Goal: Communication & Community: Ask a question

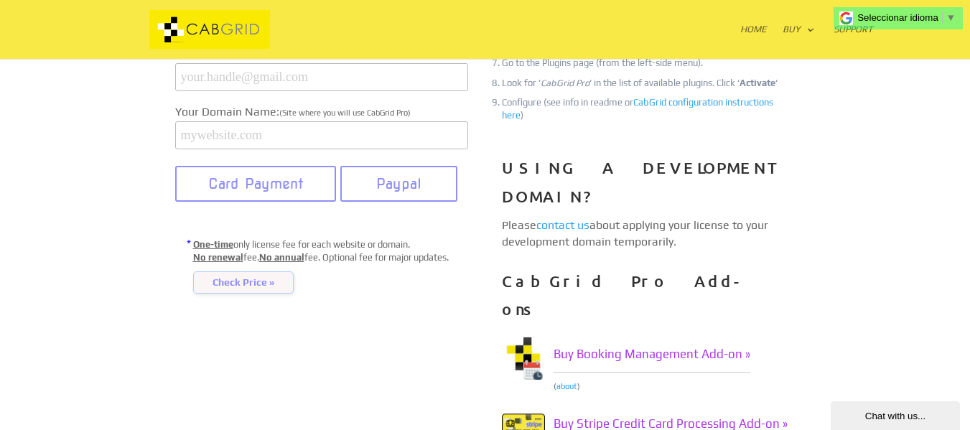
scroll to position [286, 0]
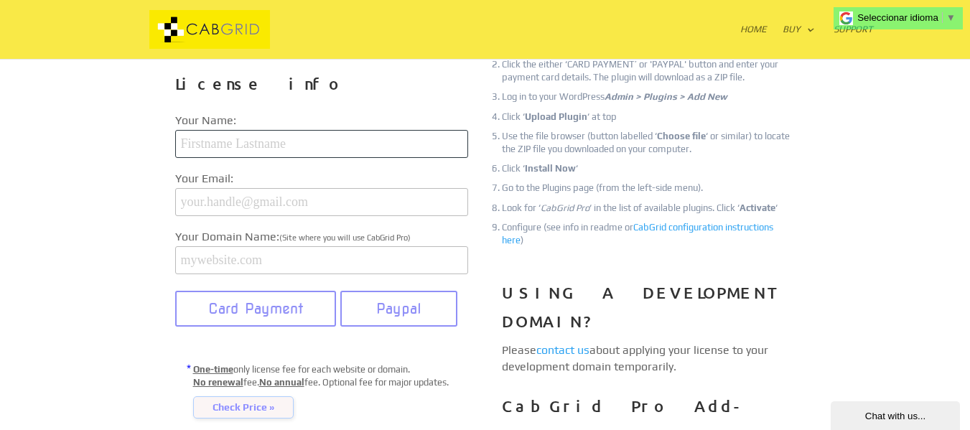
click at [279, 142] on input "text" at bounding box center [321, 144] width 293 height 28
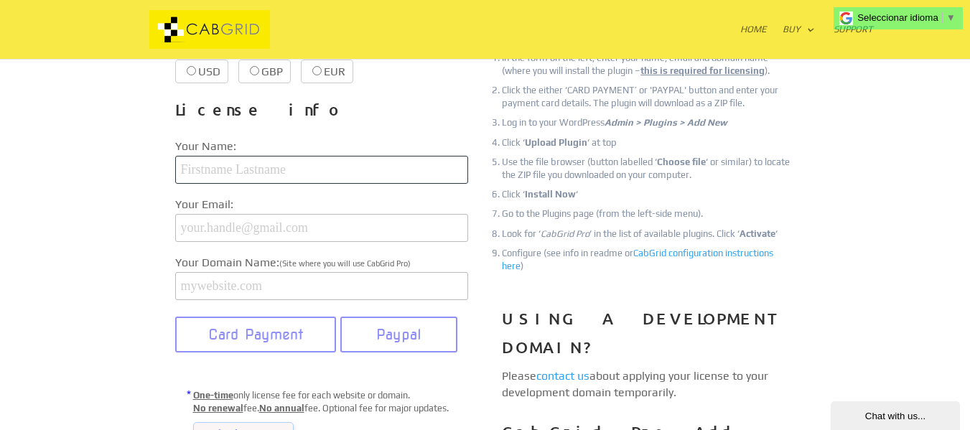
scroll to position [215, 0]
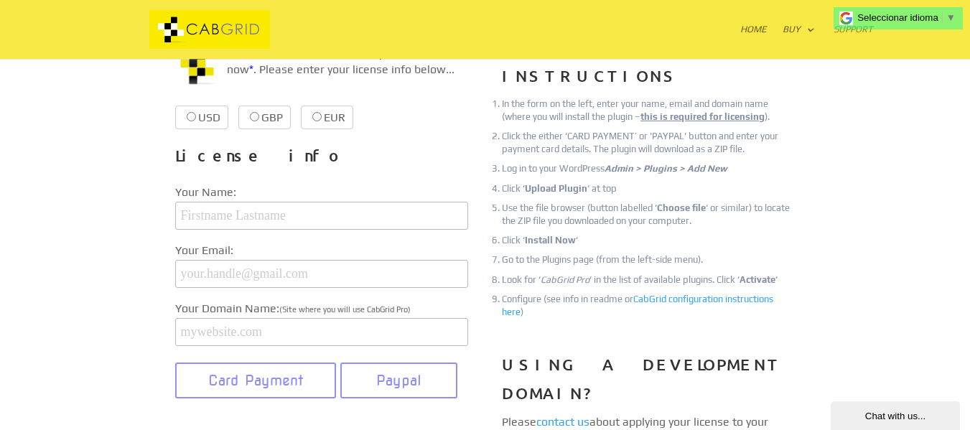
click at [852, 34] on link "Support" at bounding box center [853, 41] width 39 height 34
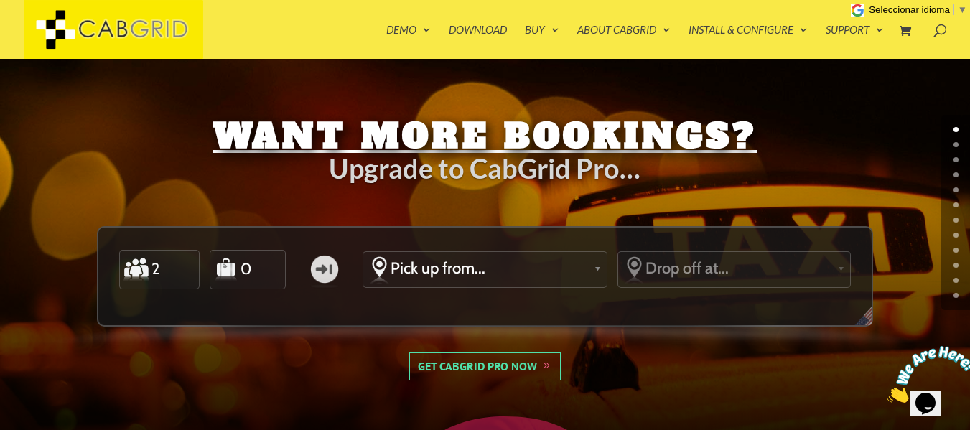
click at [932, 396] on img at bounding box center [931, 374] width 89 height 57
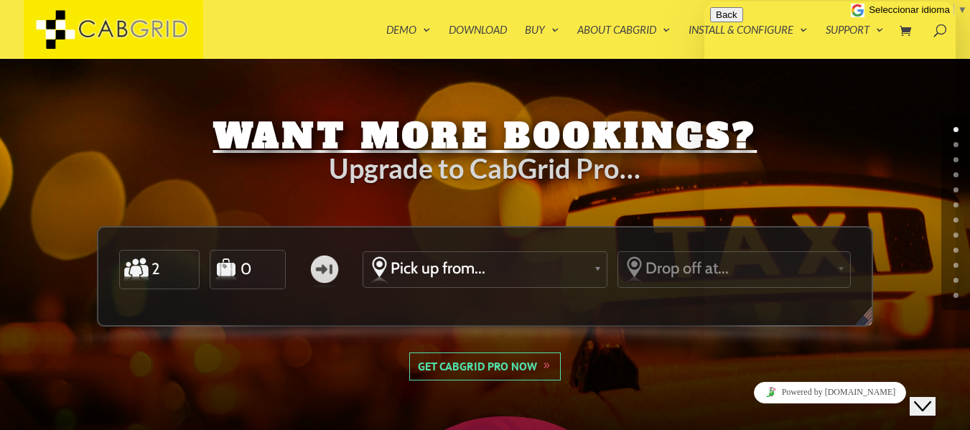
click at [761, 411] on textarea at bounding box center [775, 416] width 131 height 11
type textarea "Hello!"
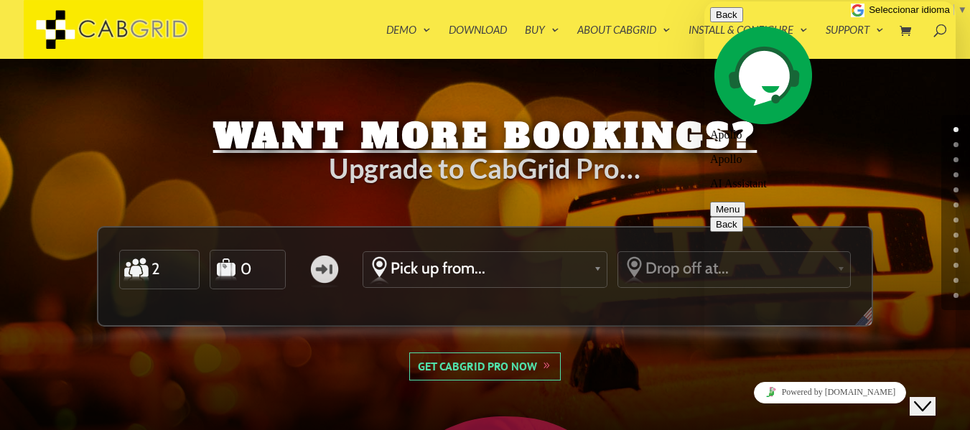
type textarea "I'm pretty sure we had bought the licence for cab grid pro, but our wordpress w…"
type textarea "our website is panamaonwheels.com our email is info"
type textarea "2"
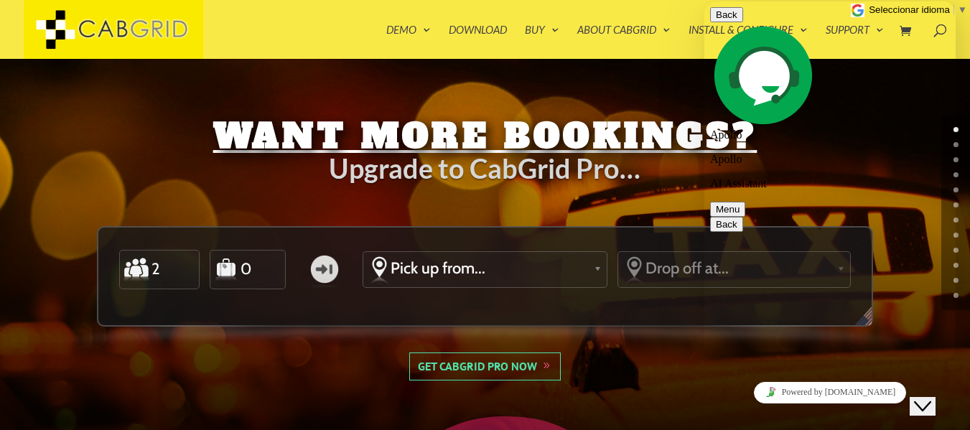
type textarea "info"
type textarea "[EMAIL_ADDRESS][DOMAIN_NAME]"
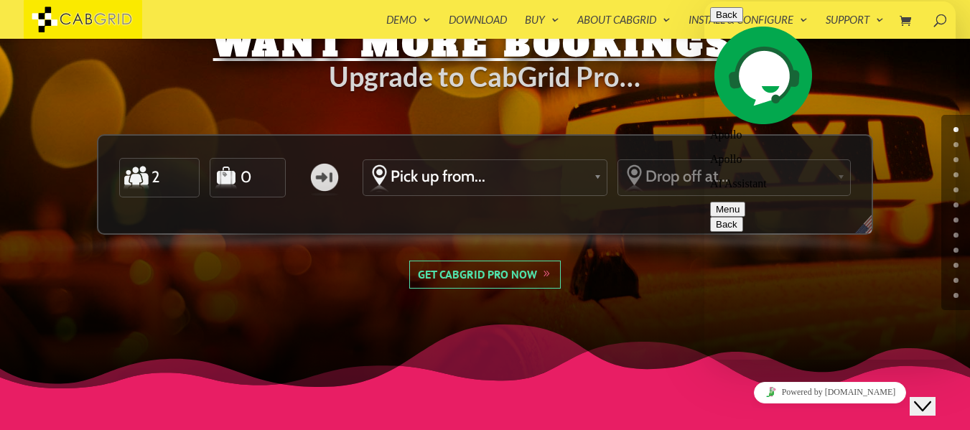
scroll to position [843, 0]
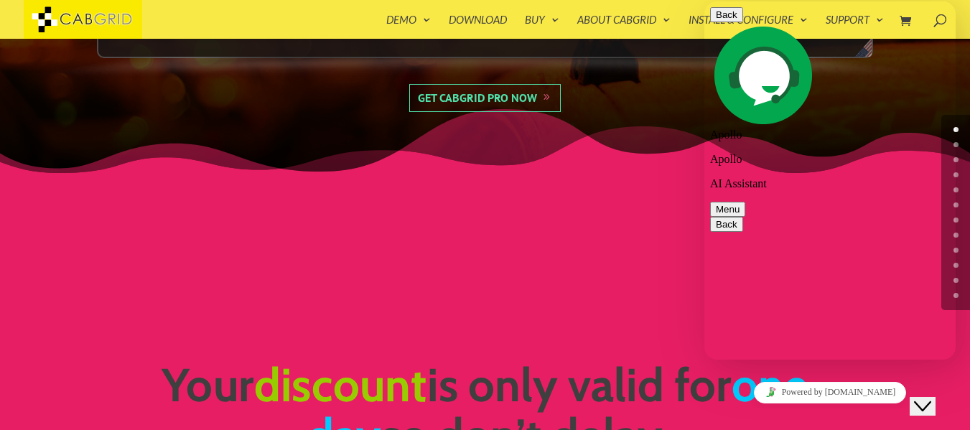
type textarea "Thank you!"
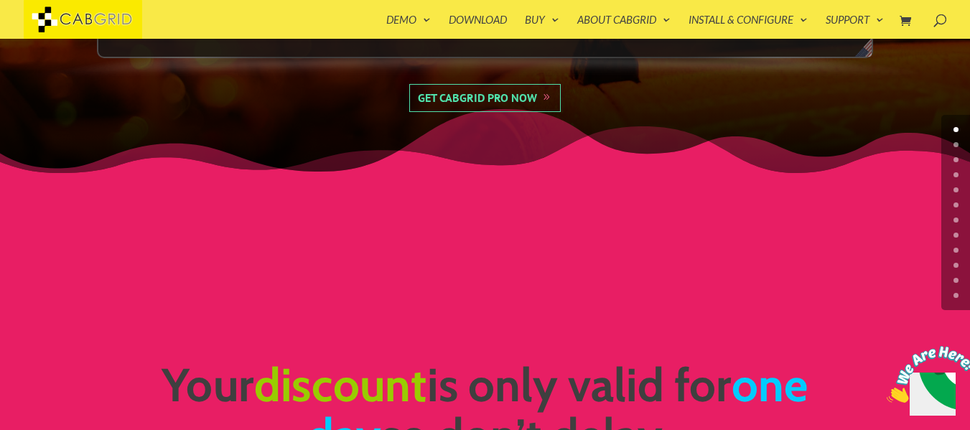
scroll to position [0, 0]
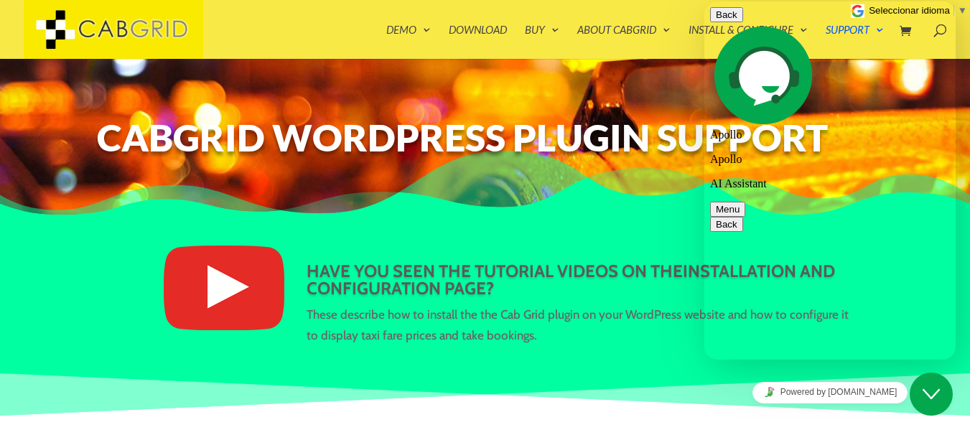
scroll to position [1294, 0]
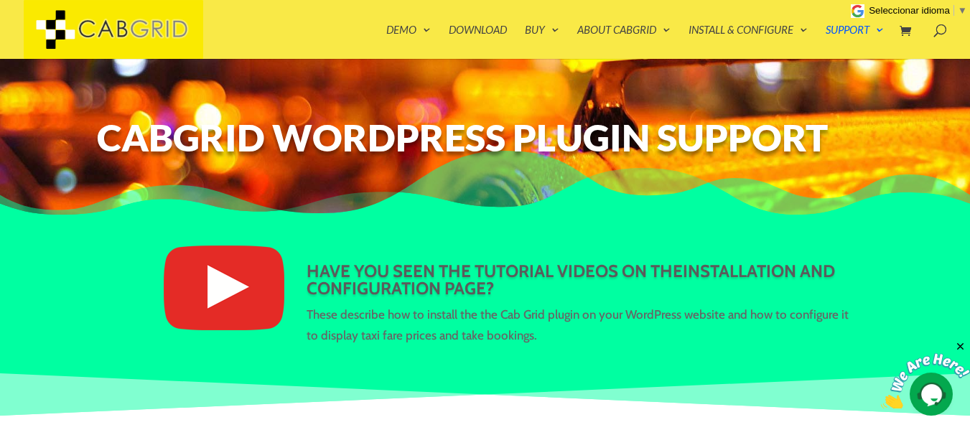
click at [923, 387] on img at bounding box center [925, 381] width 89 height 57
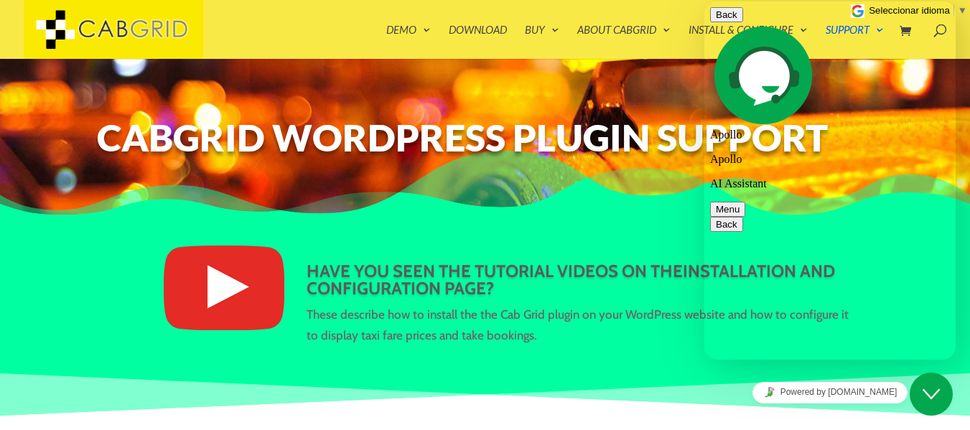
scroll to position [935, 0]
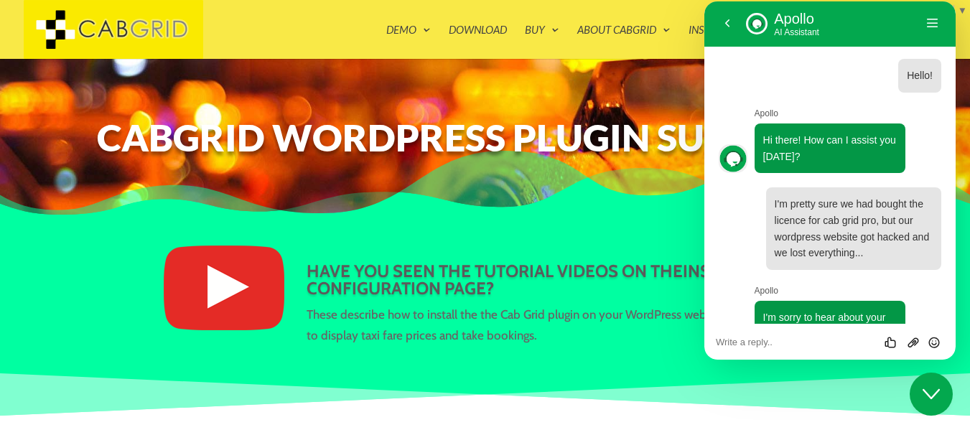
scroll to position [1294, 0]
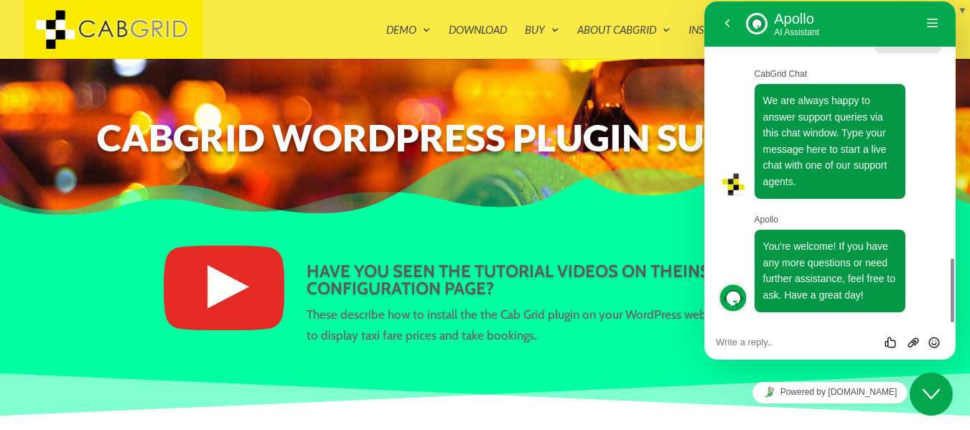
click at [936, 398] on icon "Close Chat This icon closes the chat window." at bounding box center [931, 394] width 17 height 17
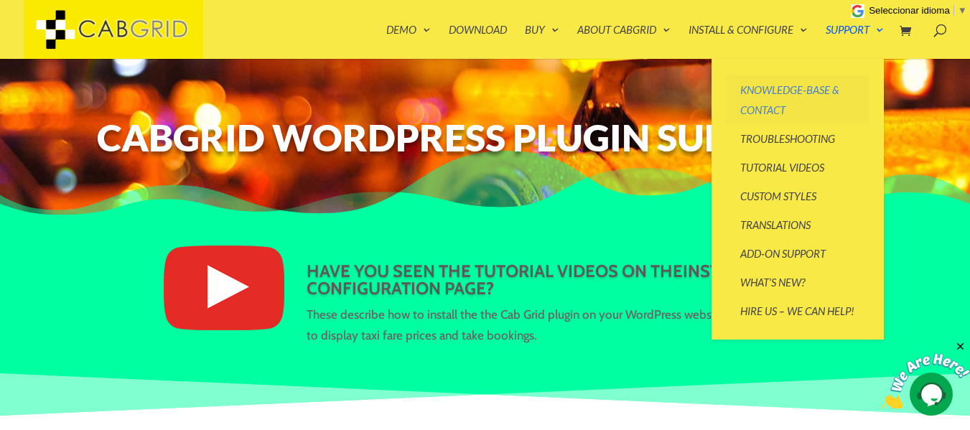
click at [765, 104] on link "Knowledge-base & Contact" at bounding box center [798, 99] width 144 height 49
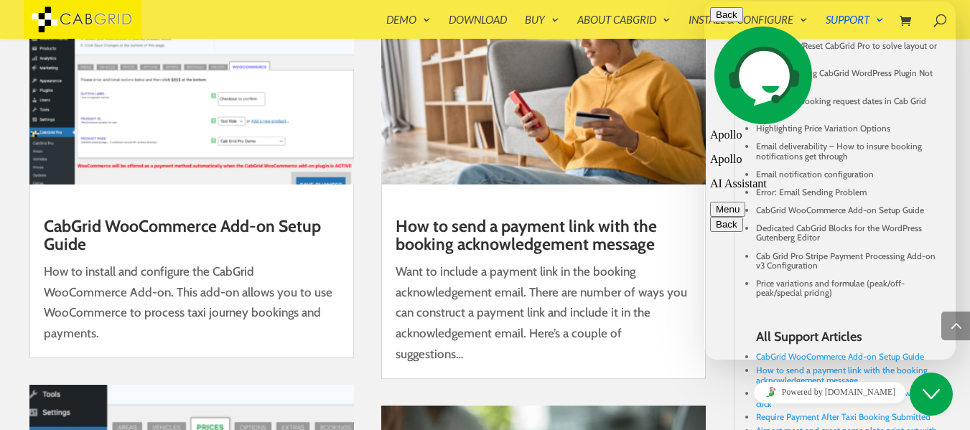
scroll to position [1294, 0]
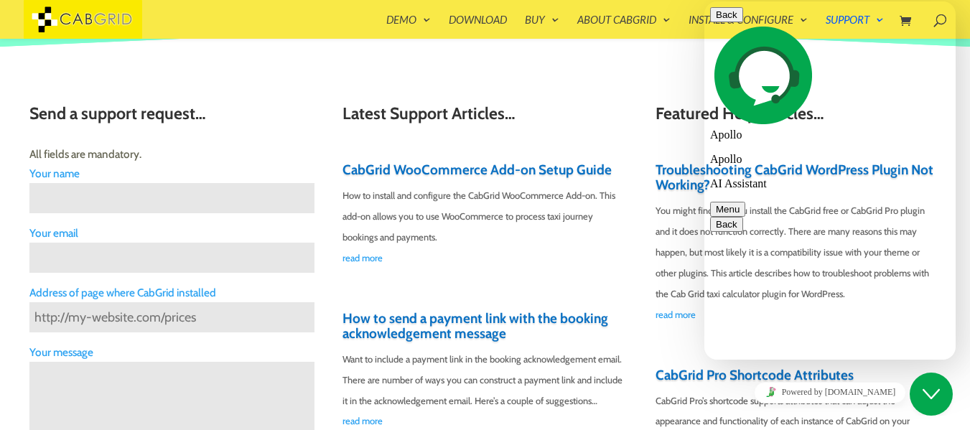
scroll to position [345, 0]
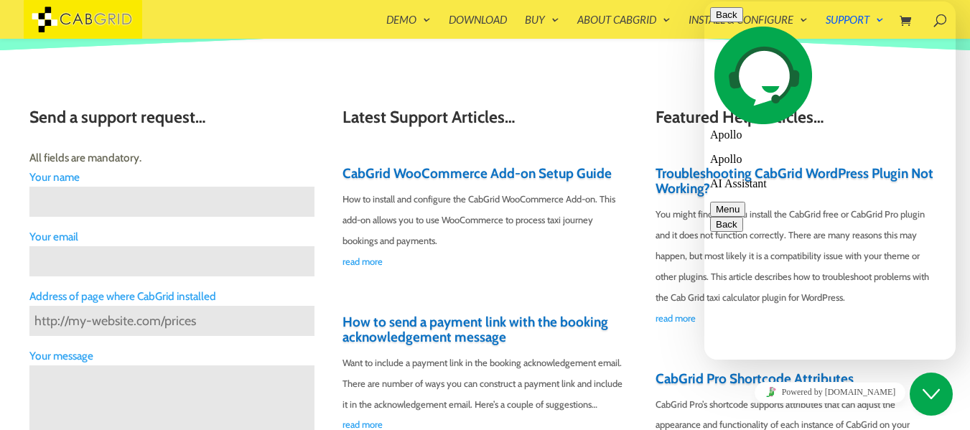
click at [933, 401] on icon "Close Chat This icon closes the chat window." at bounding box center [931, 394] width 17 height 17
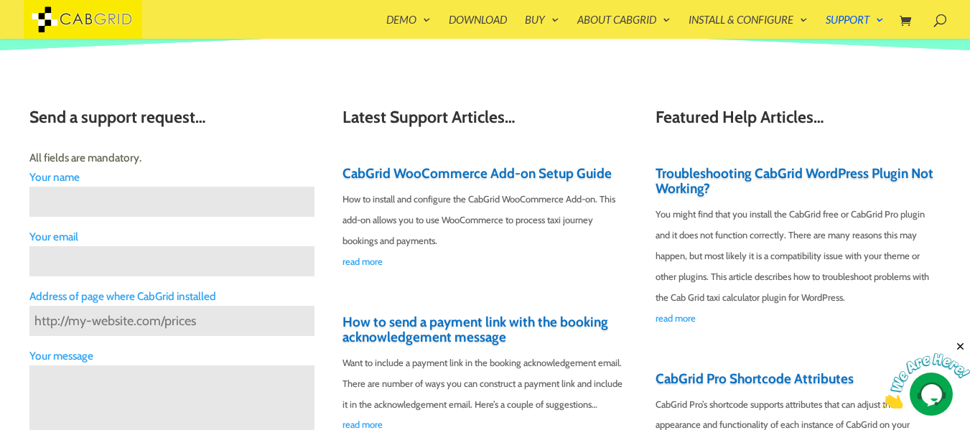
click at [87, 203] on input "Contact form" at bounding box center [172, 202] width 286 height 30
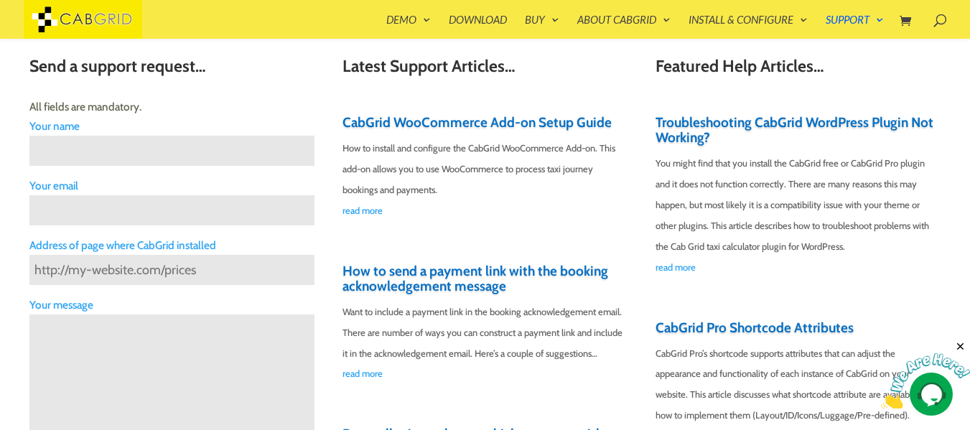
scroll to position [402, 0]
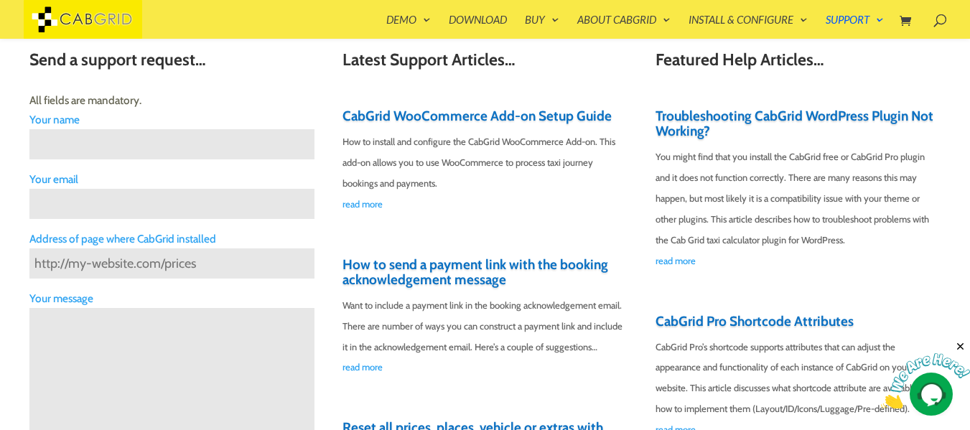
click at [185, 151] on input "Contact form" at bounding box center [172, 144] width 286 height 30
type input "[PERSON_NAME]"
type input "[EMAIL_ADDRESS][DOMAIN_NAME]"
click at [205, 264] on input "[URL][DOMAIN_NAME]" at bounding box center [172, 263] width 286 height 30
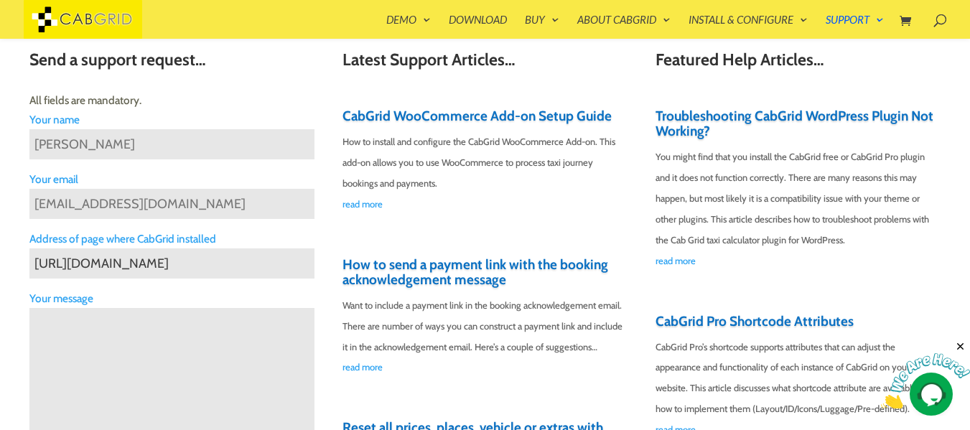
click at [205, 264] on input "[URL][DOMAIN_NAME]" at bounding box center [172, 263] width 286 height 30
paste input "s://[DOMAIN_NAME][URL]"
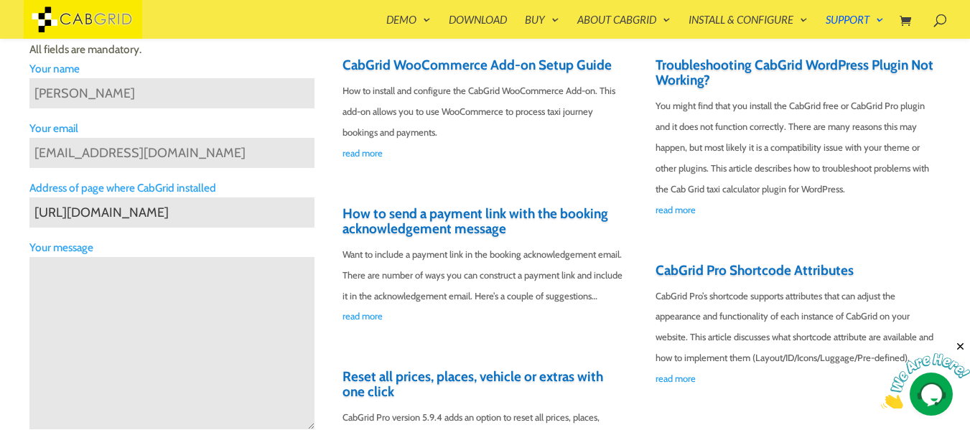
scroll to position [460, 0]
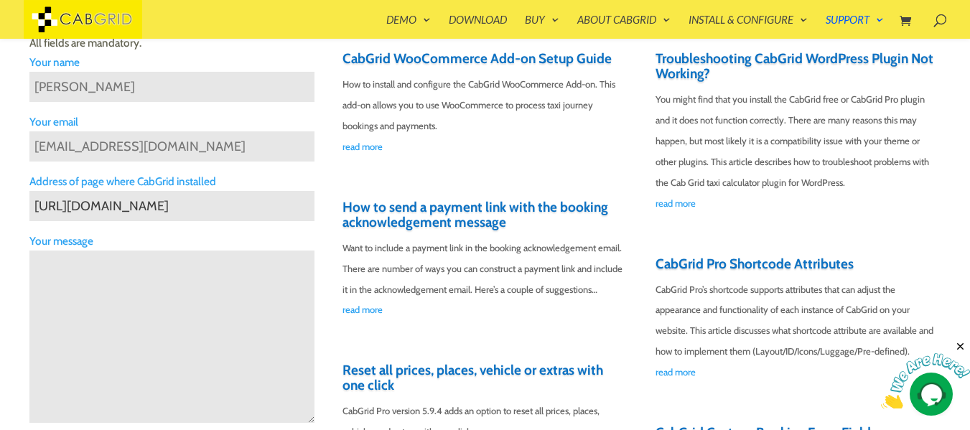
type input "[URL][DOMAIN_NAME]"
click at [196, 286] on textarea "Contact form" at bounding box center [172, 337] width 286 height 172
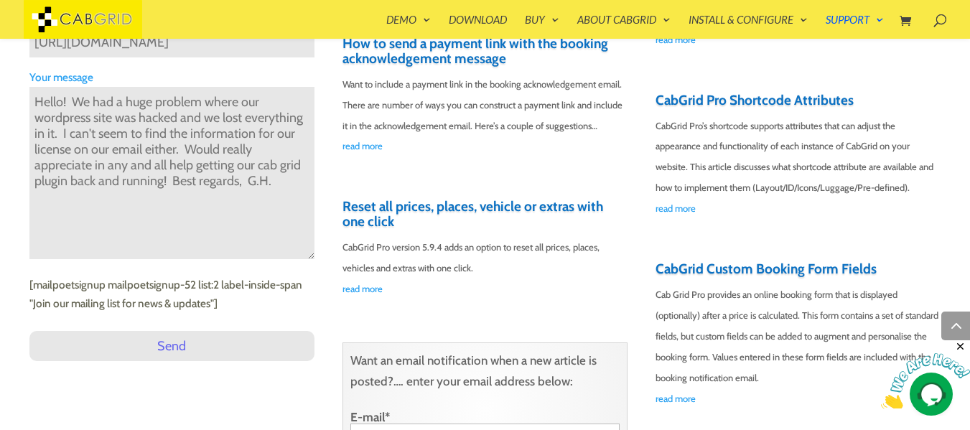
scroll to position [632, 0]
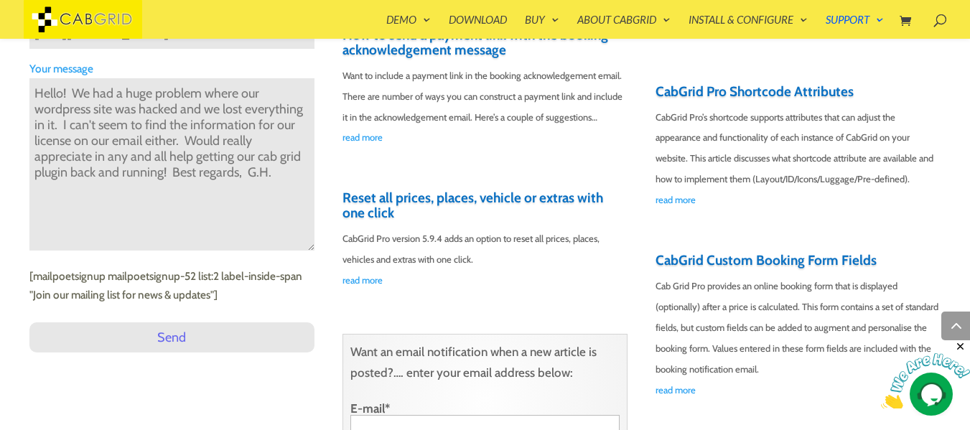
type textarea "Hello! We had a huge problem where our wordpress site was hacked and we lost ev…"
click at [169, 334] on input "Send" at bounding box center [172, 337] width 286 height 30
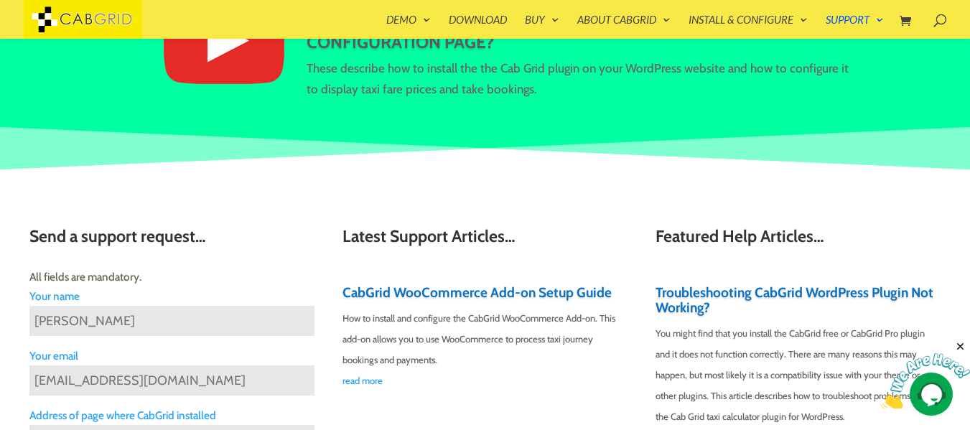
scroll to position [0, 0]
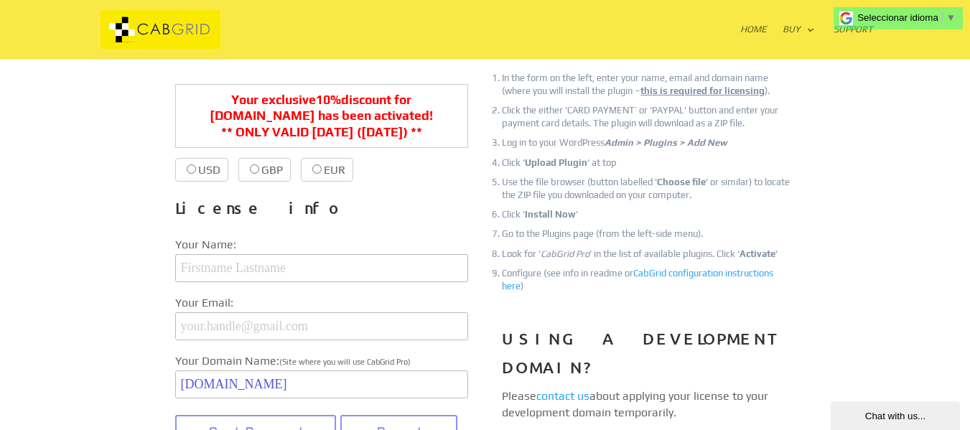
scroll to position [215, 0]
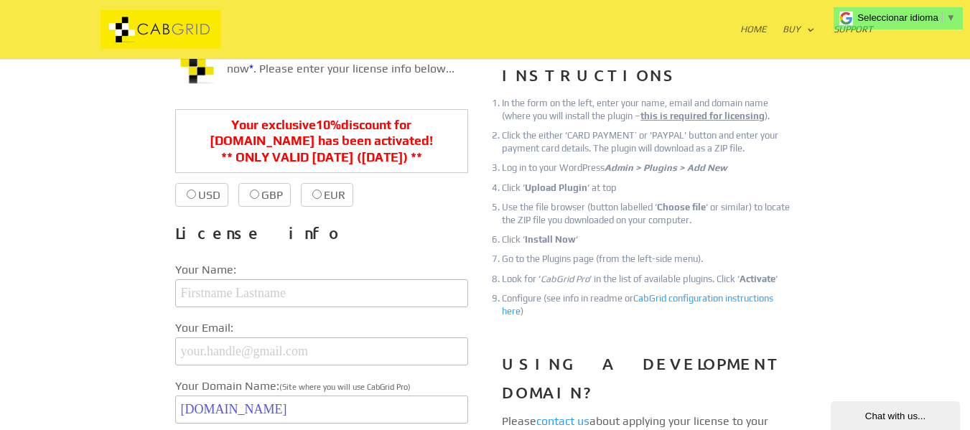
click at [193, 192] on input "USD $39.99 $36.00" at bounding box center [191, 194] width 9 height 9
radio input "true"
click at [258, 302] on input "text" at bounding box center [321, 293] width 293 height 28
type input "[PERSON_NAME]"
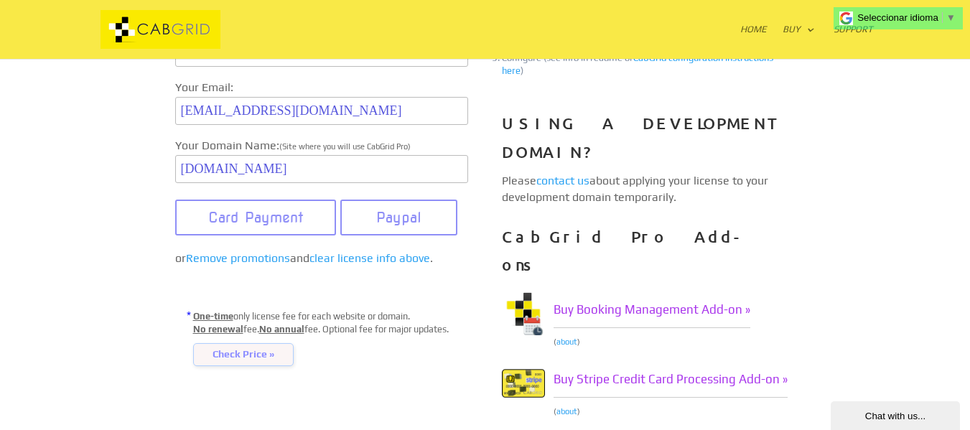
scroll to position [431, 0]
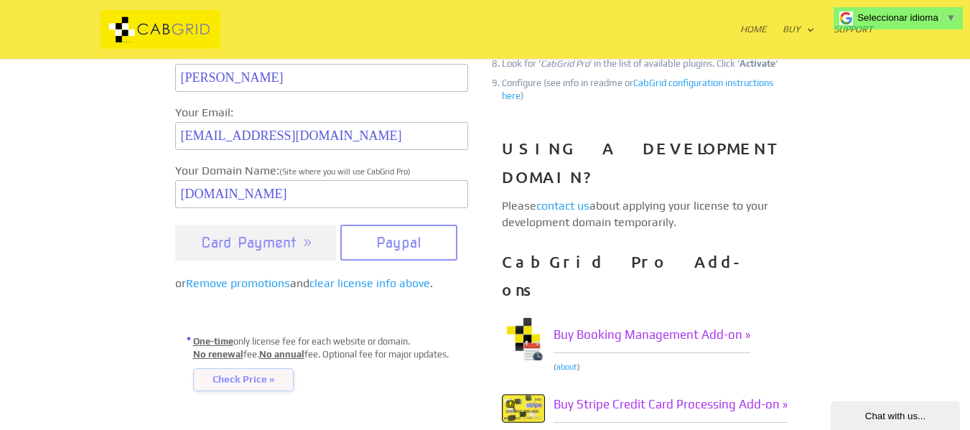
type input "[EMAIL_ADDRESS][DOMAIN_NAME]"
click at [256, 261] on button "Card Payment" at bounding box center [256, 243] width 162 height 36
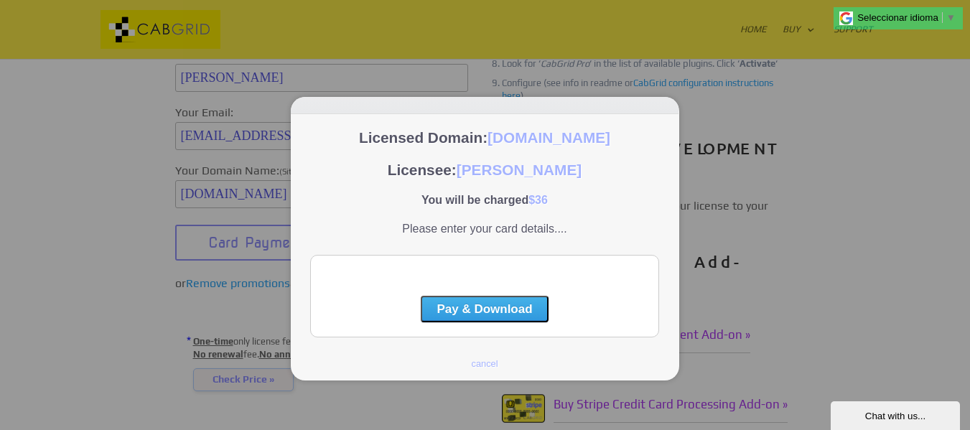
scroll to position [0, 0]
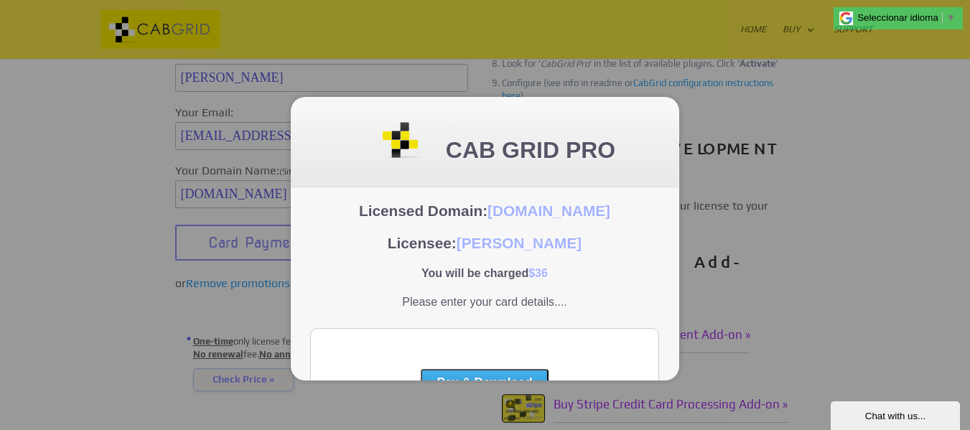
click at [793, 294] on div at bounding box center [485, 215] width 970 height 430
